Goal: Task Accomplishment & Management: Manage account settings

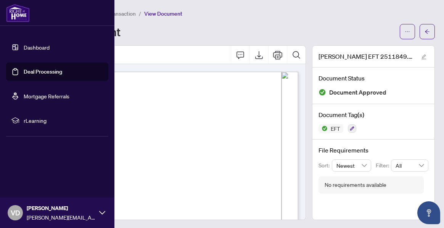
click at [24, 47] on link "Dashboard" at bounding box center [37, 47] width 26 height 7
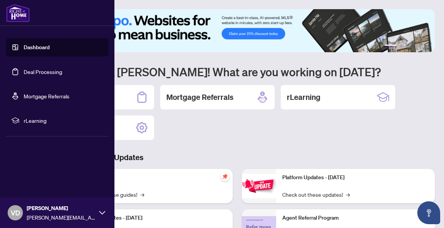
click at [39, 69] on link "Deal Processing" at bounding box center [43, 71] width 39 height 7
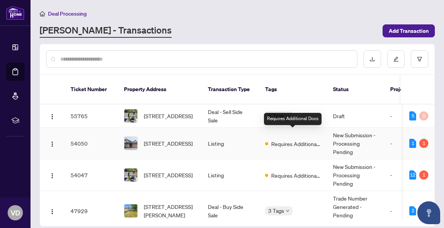
click at [291, 140] on span "Requires Additional Docs" at bounding box center [296, 144] width 50 height 8
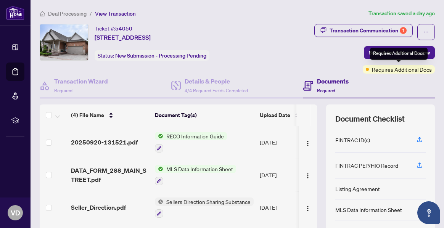
click at [373, 69] on span "Requires Additional Docs" at bounding box center [402, 69] width 60 height 8
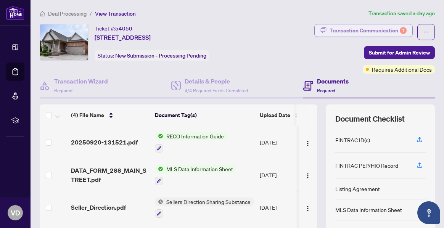
click at [362, 29] on div "Transaction Communication 1" at bounding box center [368, 30] width 77 height 12
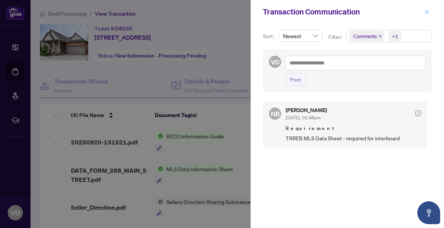
click at [427, 13] on icon "close" at bounding box center [426, 11] width 5 height 5
